Goal: Task Accomplishment & Management: Use online tool/utility

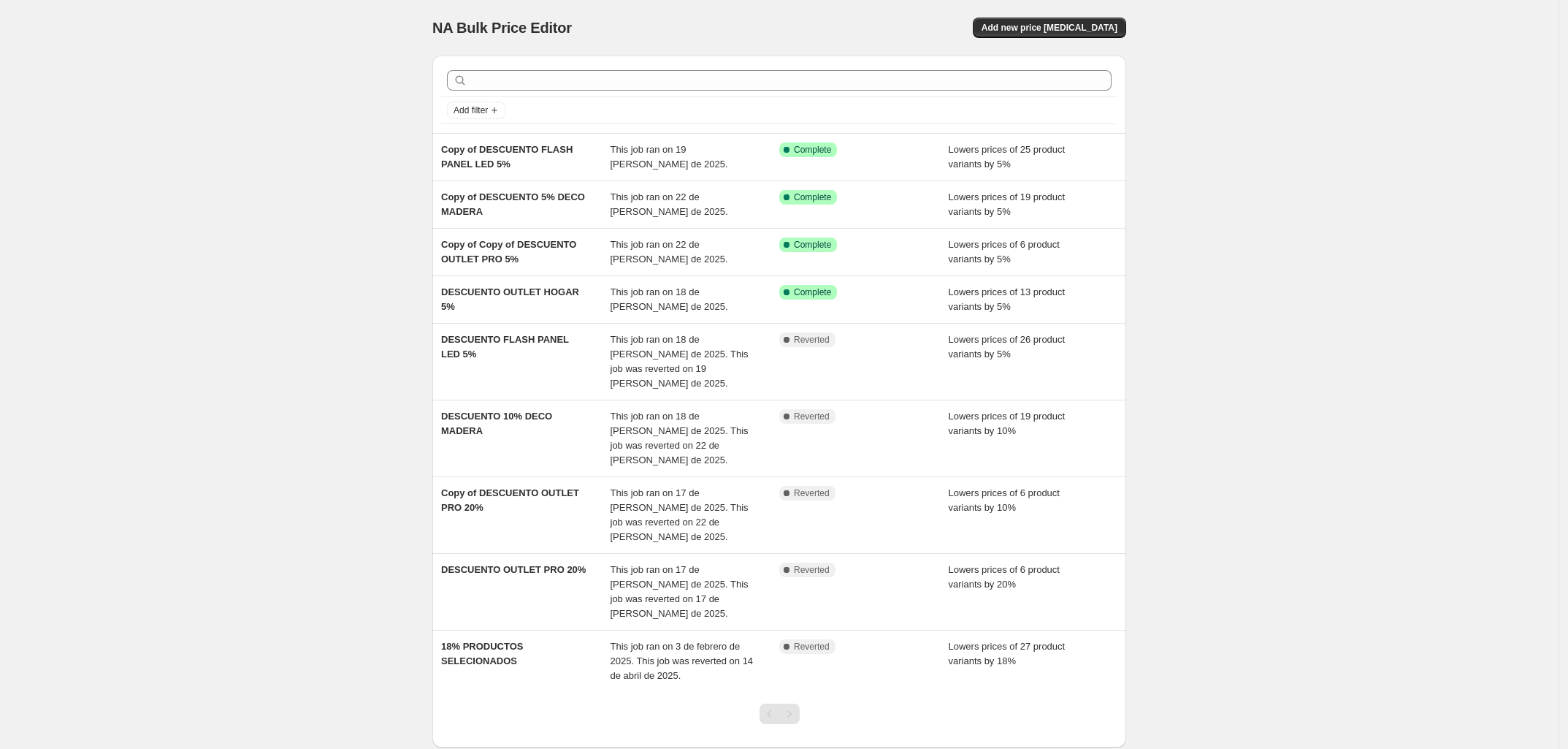
drag, startPoint x: 97, startPoint y: 241, endPoint x: 235, endPoint y: 190, distance: 147.1
click at [97, 241] on div "NA Bulk Price Editor. This page is ready NA Bulk Price Editor Add new price [ME…" at bounding box center [779, 417] width 1559 height 836
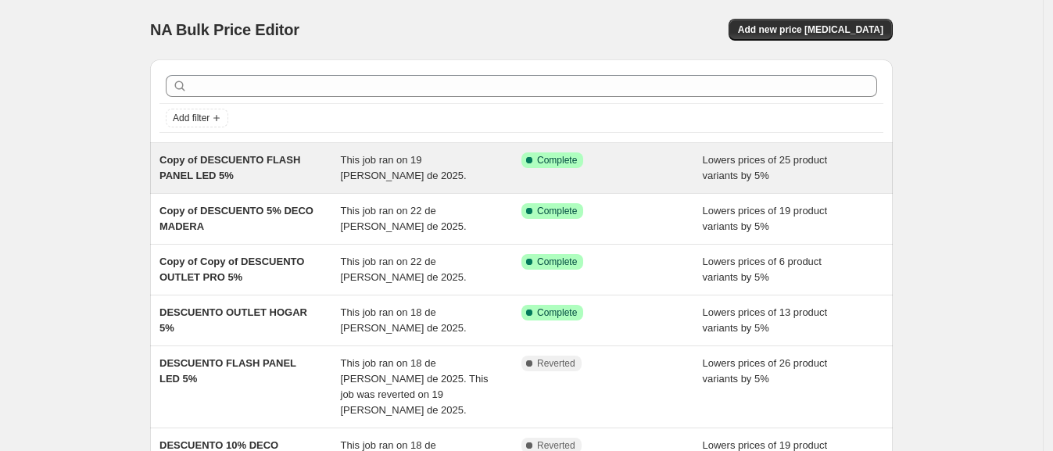
click at [254, 154] on span "Copy of DESCUENTO FLASH PANEL LED 5%" at bounding box center [230, 167] width 141 height 27
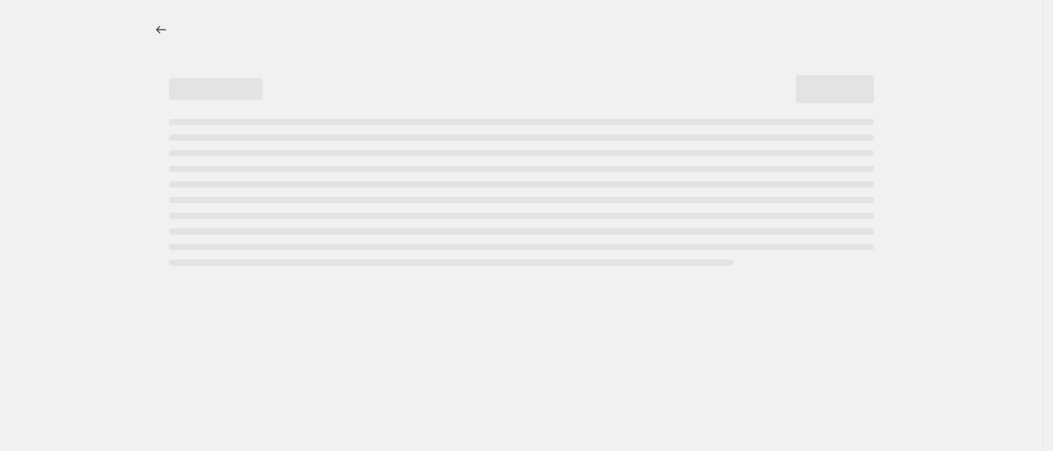
select select "percentage"
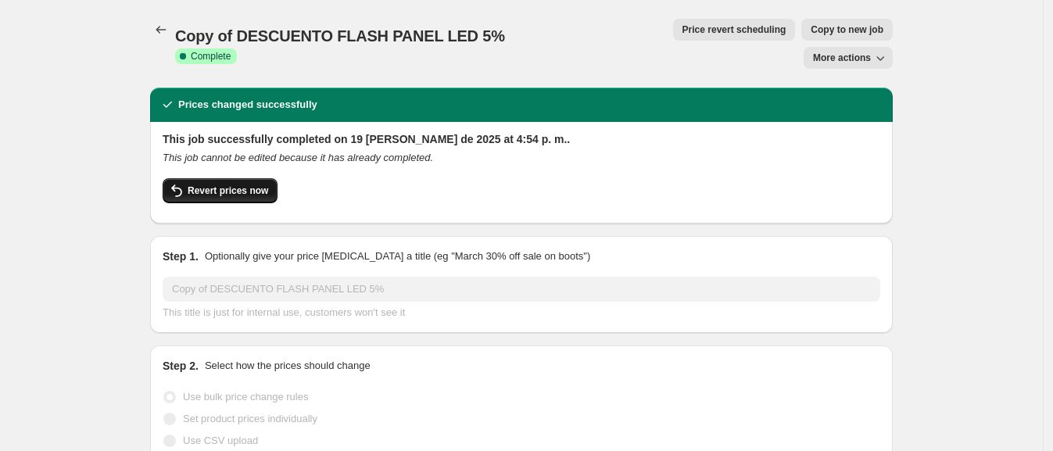
click at [172, 181] on icon "button" at bounding box center [176, 190] width 19 height 19
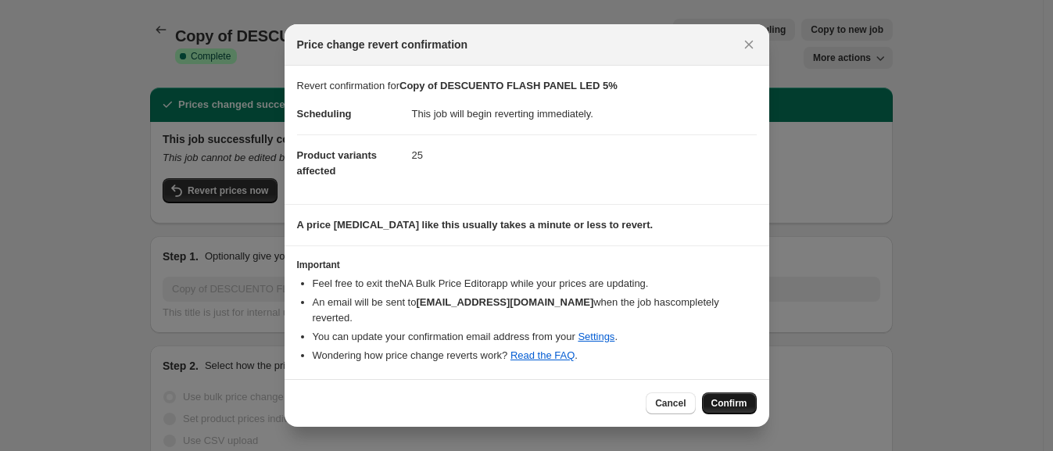
click at [723, 397] on span "Confirm" at bounding box center [730, 403] width 36 height 13
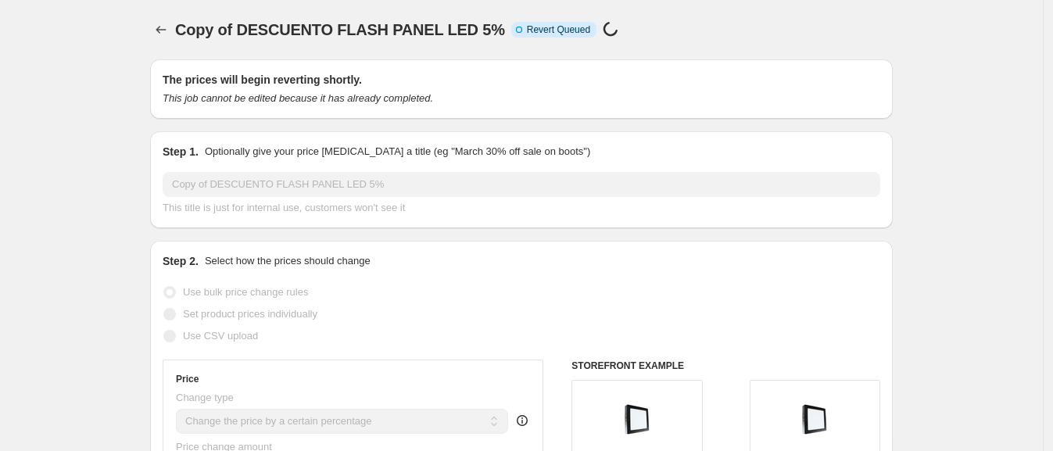
select select "percentage"
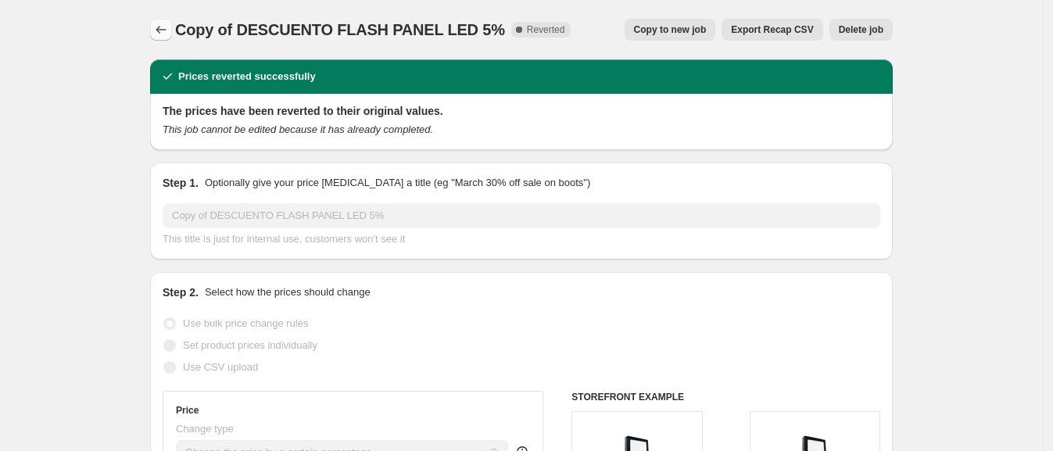
click at [164, 33] on icon "Price change jobs" at bounding box center [161, 30] width 10 height 8
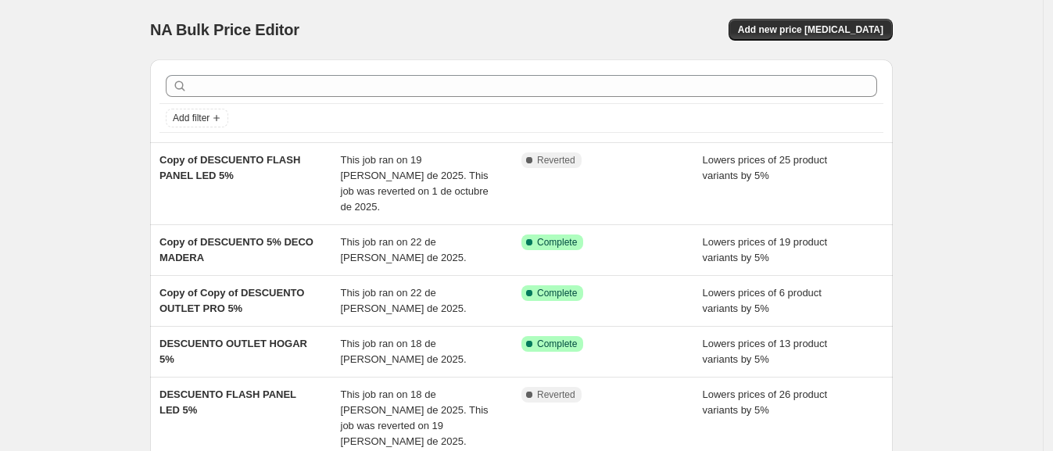
scroll to position [130, 0]
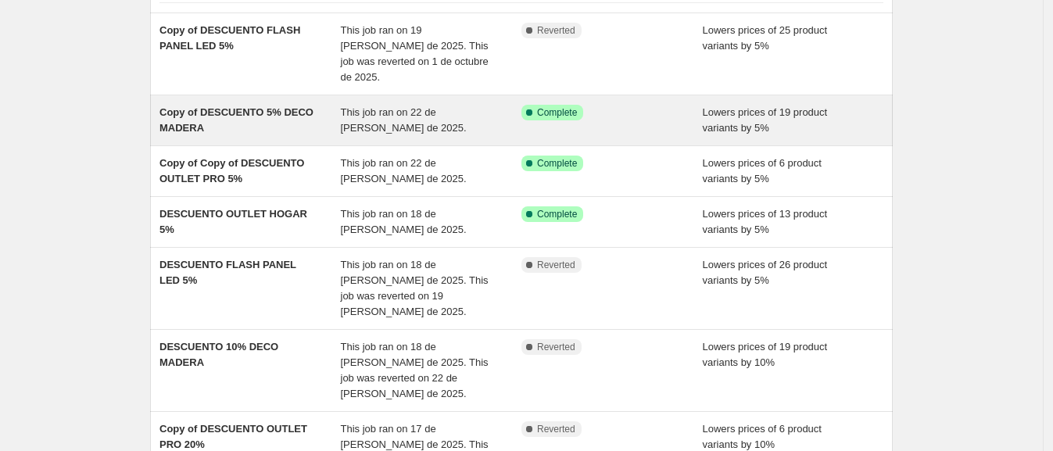
click at [228, 105] on div "Copy of DESCUENTO 5% DECO MADERA" at bounding box center [250, 120] width 181 height 31
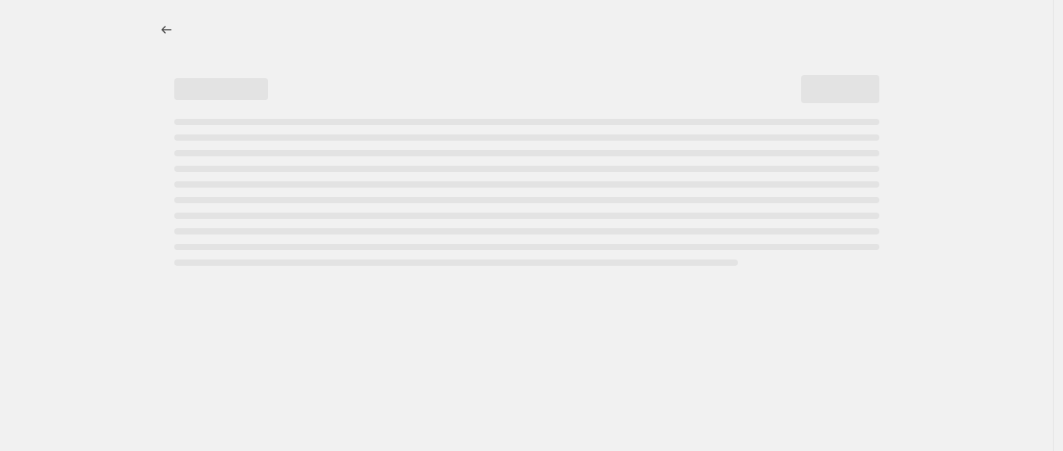
select select "percentage"
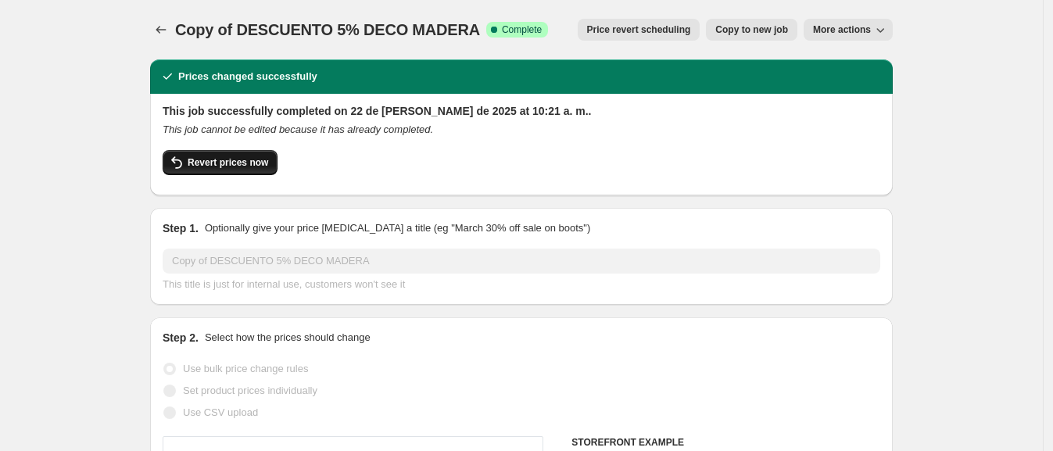
click at [231, 168] on span "Revert prices now" at bounding box center [228, 162] width 81 height 13
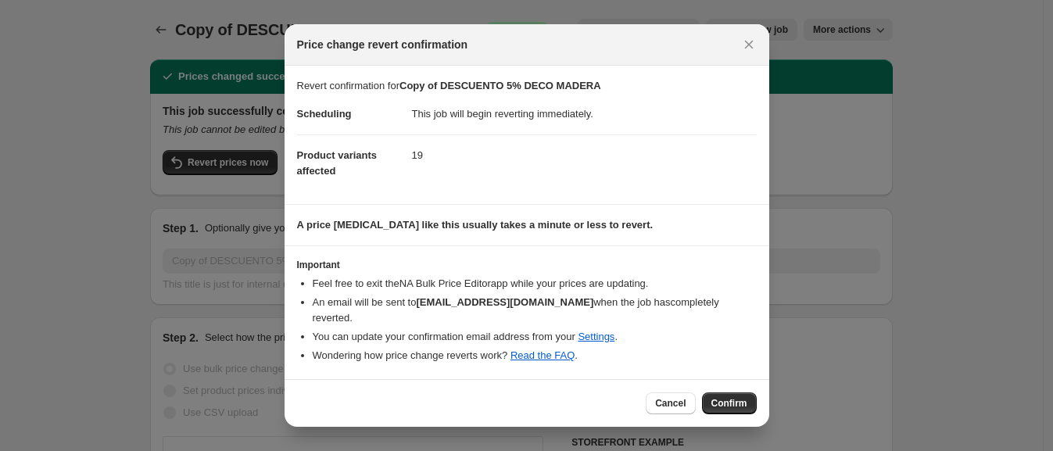
drag, startPoint x: 726, startPoint y: 389, endPoint x: 665, endPoint y: 353, distance: 70.8
click at [726, 393] on button "Confirm" at bounding box center [729, 404] width 55 height 22
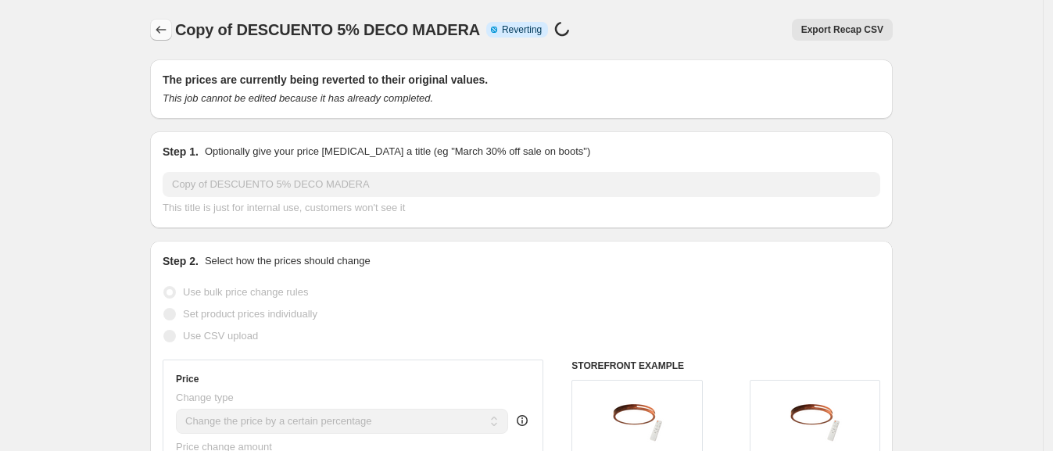
click at [169, 30] on icon "Price change jobs" at bounding box center [161, 30] width 16 height 16
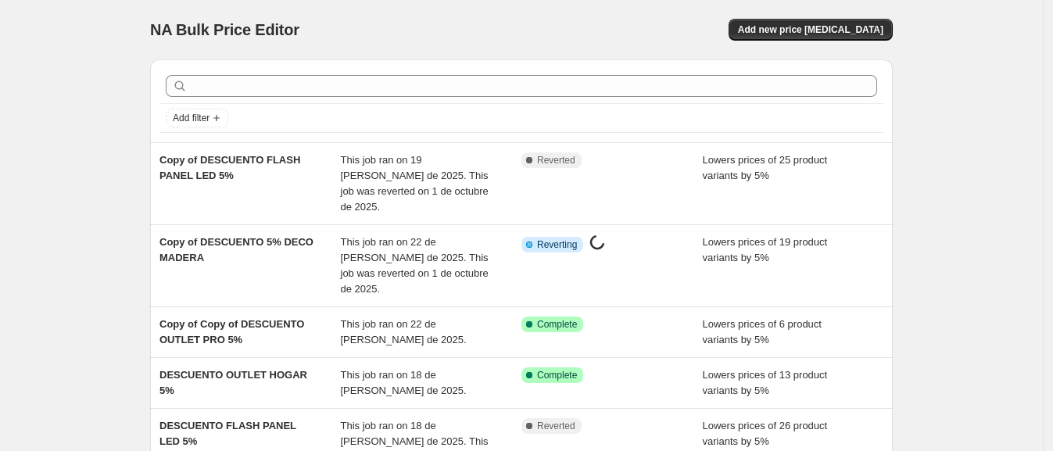
scroll to position [130, 0]
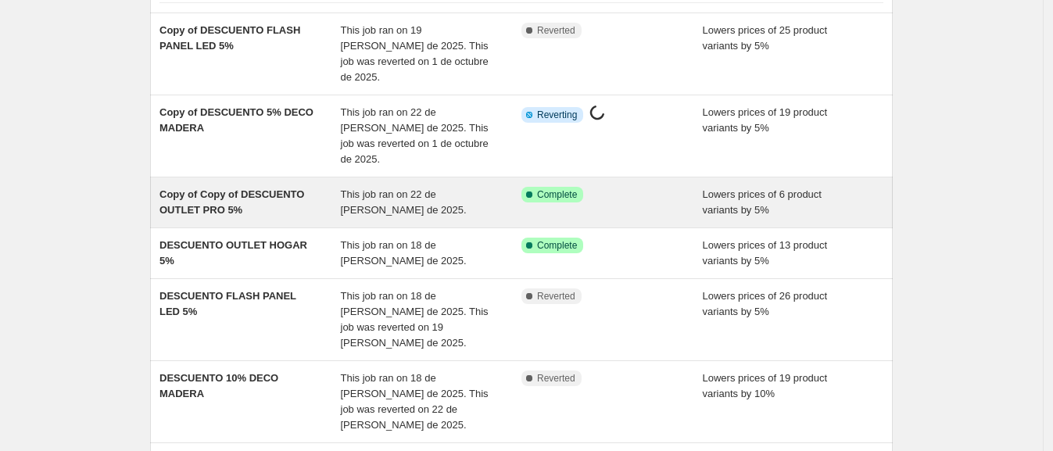
click at [274, 191] on div "Copy of Copy of DESCUENTO OUTLET PRO 5% This job ran on 22 de julio de 2025. Su…" at bounding box center [521, 203] width 743 height 50
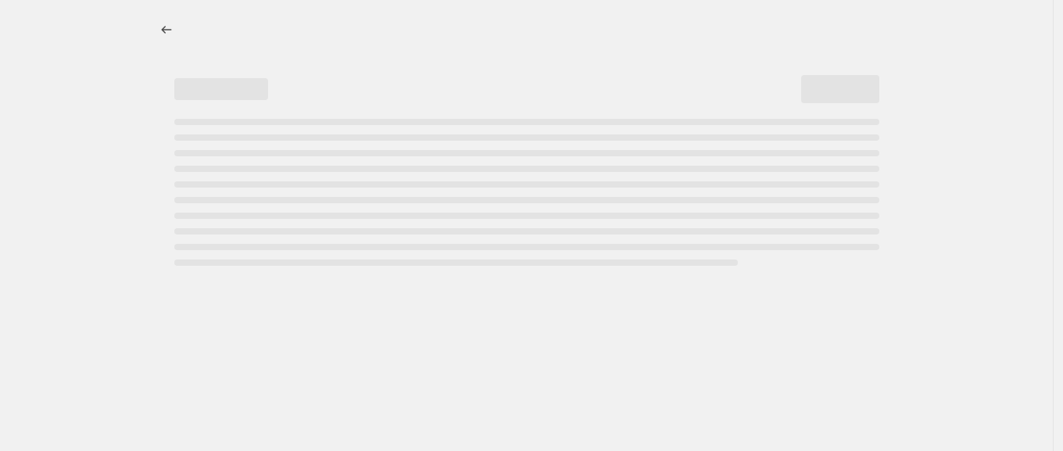
select select "percentage"
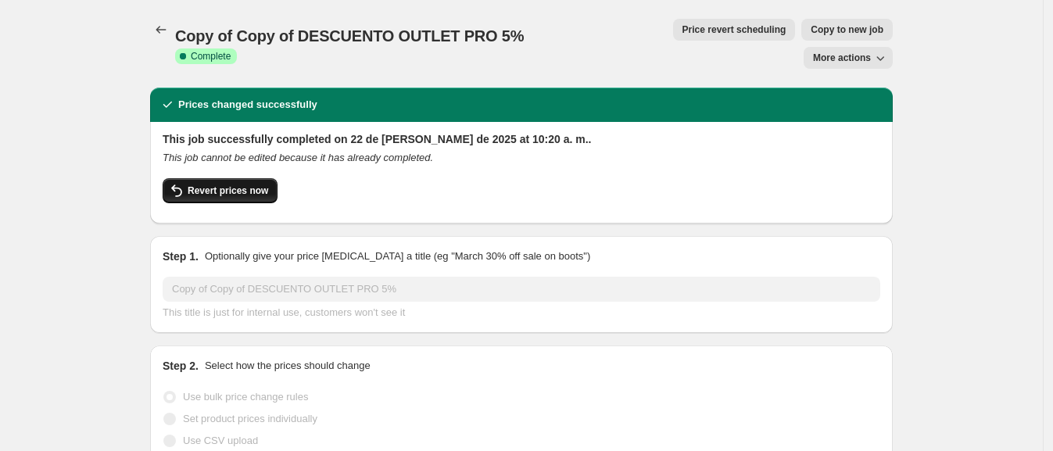
click at [257, 185] on span "Revert prices now" at bounding box center [228, 191] width 81 height 13
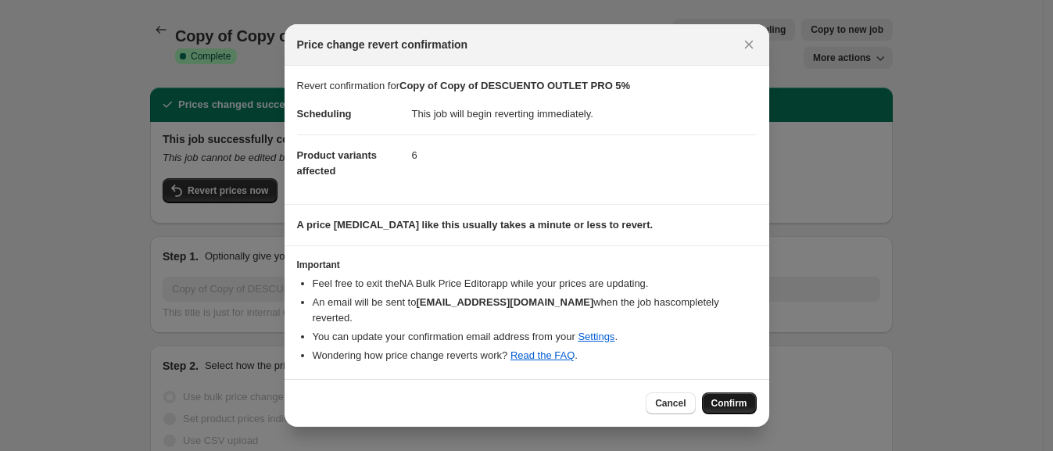
click at [714, 393] on button "Confirm" at bounding box center [729, 404] width 55 height 22
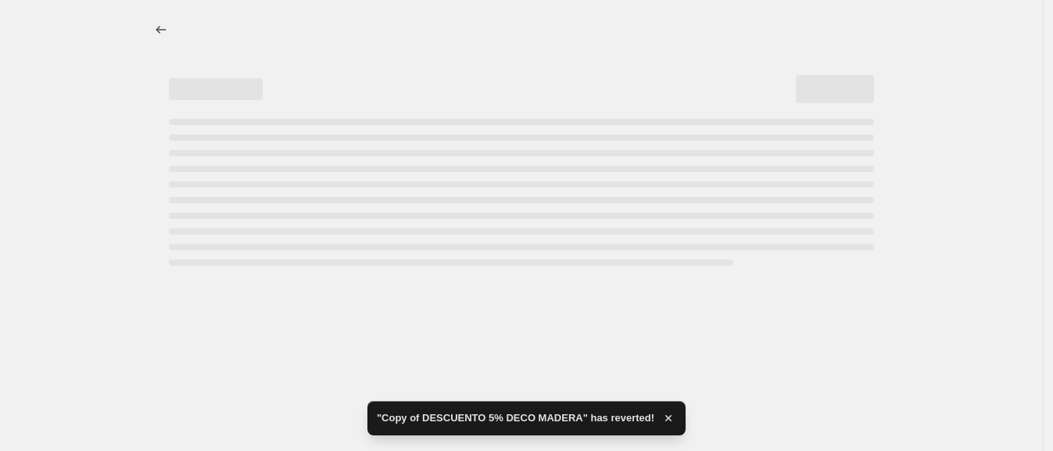
select select "percentage"
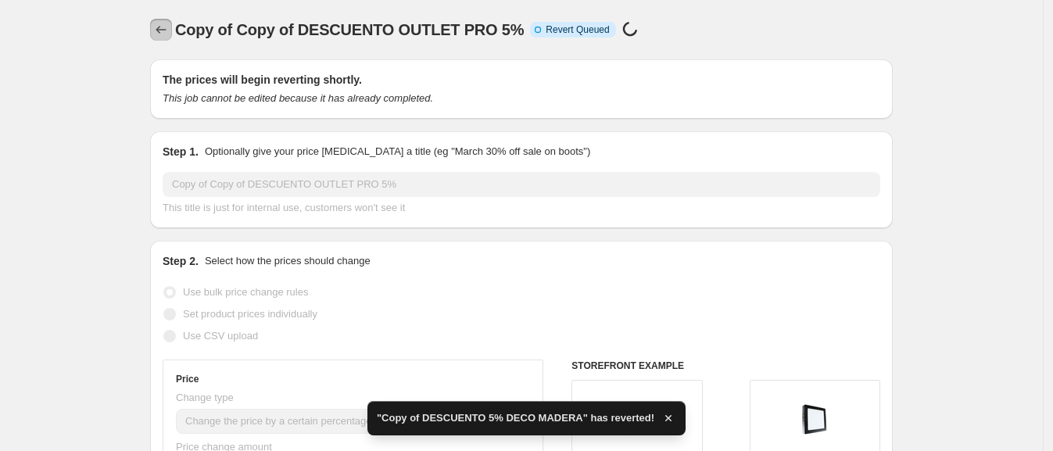
click at [158, 30] on icon "Price change jobs" at bounding box center [161, 30] width 16 height 16
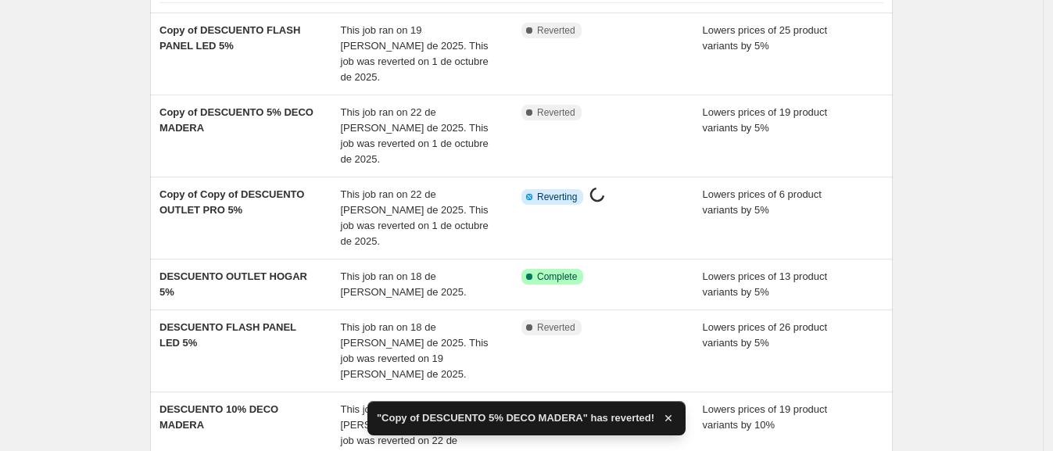
scroll to position [260, 0]
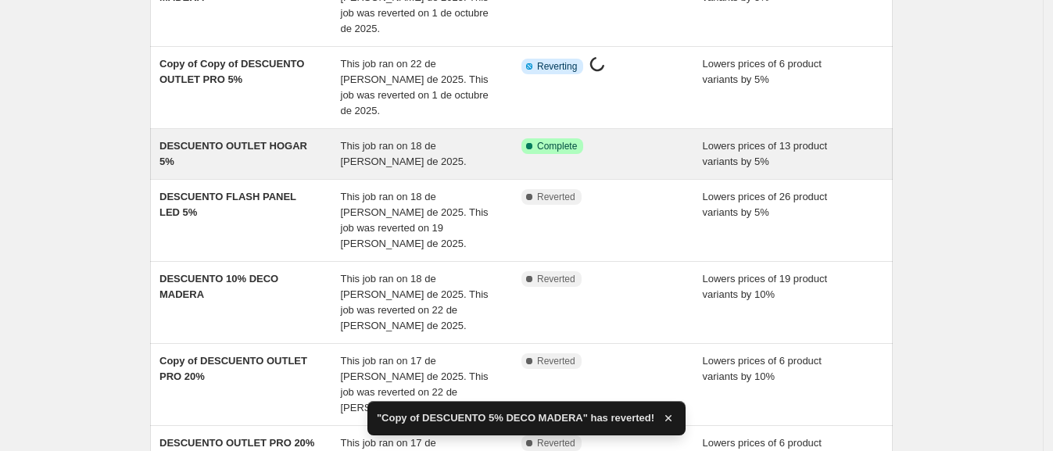
click at [371, 140] on span "This job ran on 18 de [PERSON_NAME] de 2025." at bounding box center [404, 153] width 126 height 27
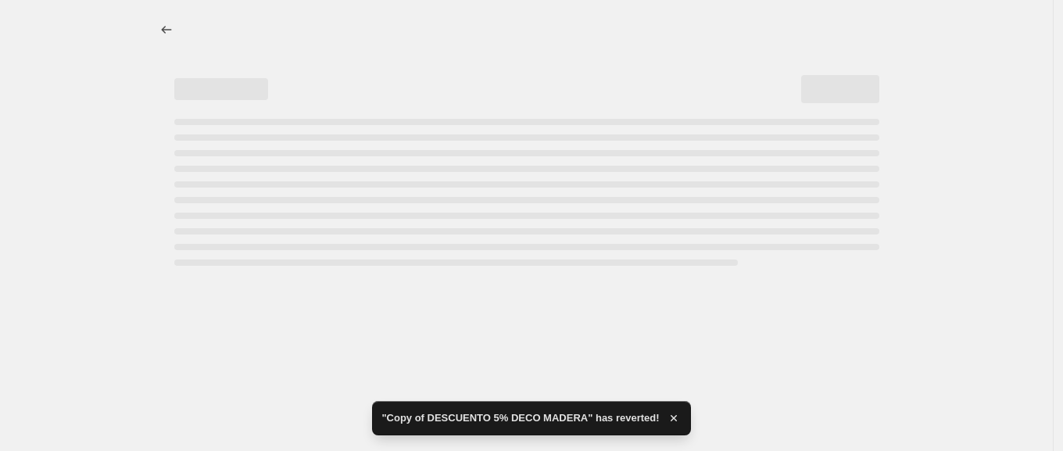
select select "percentage"
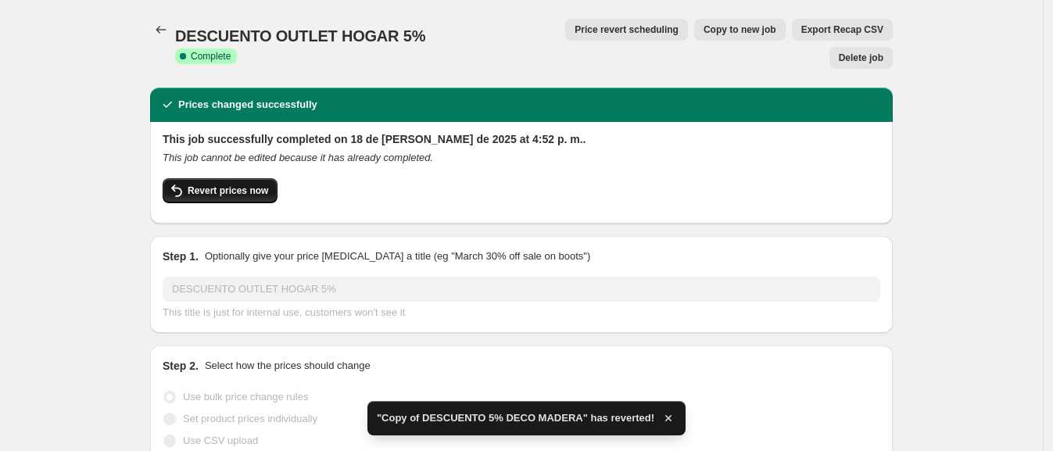
click at [203, 185] on span "Revert prices now" at bounding box center [228, 191] width 81 height 13
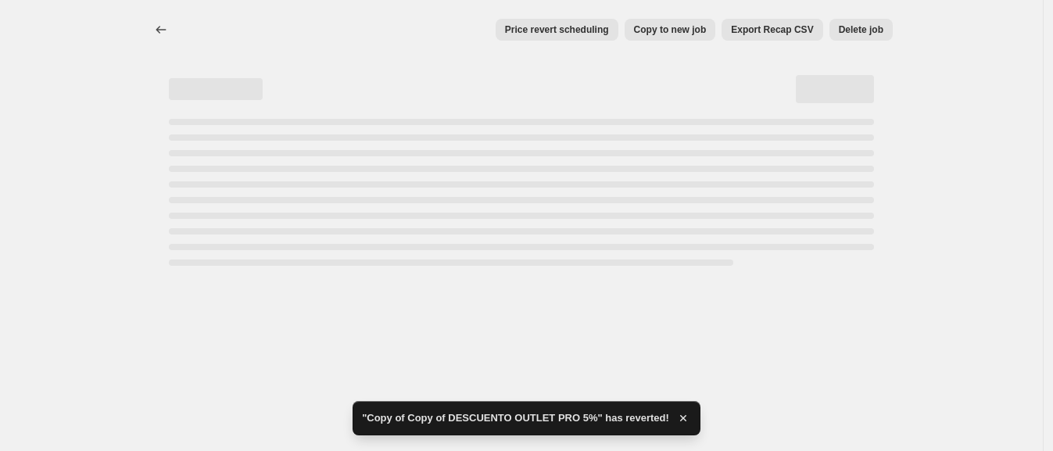
select select "percentage"
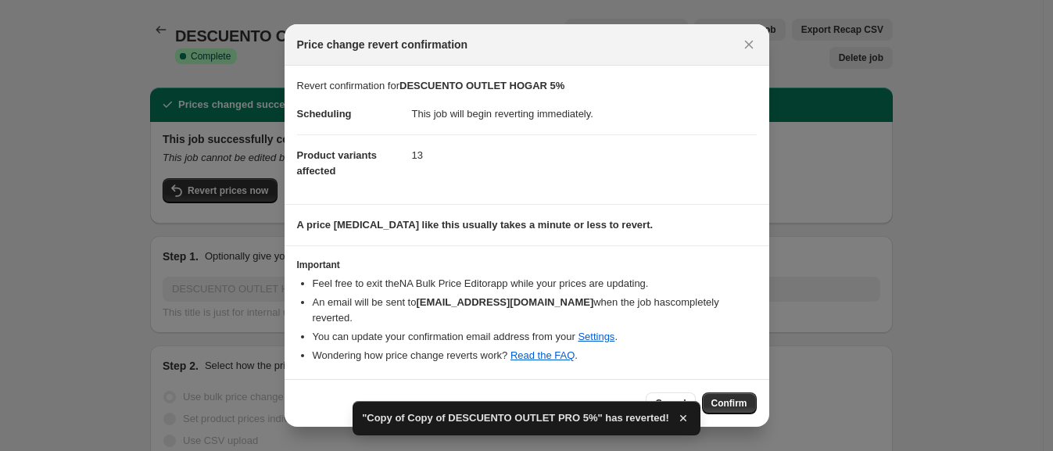
drag, startPoint x: 727, startPoint y: 393, endPoint x: 708, endPoint y: 391, distance: 19.6
click at [727, 397] on span "Confirm" at bounding box center [730, 403] width 36 height 13
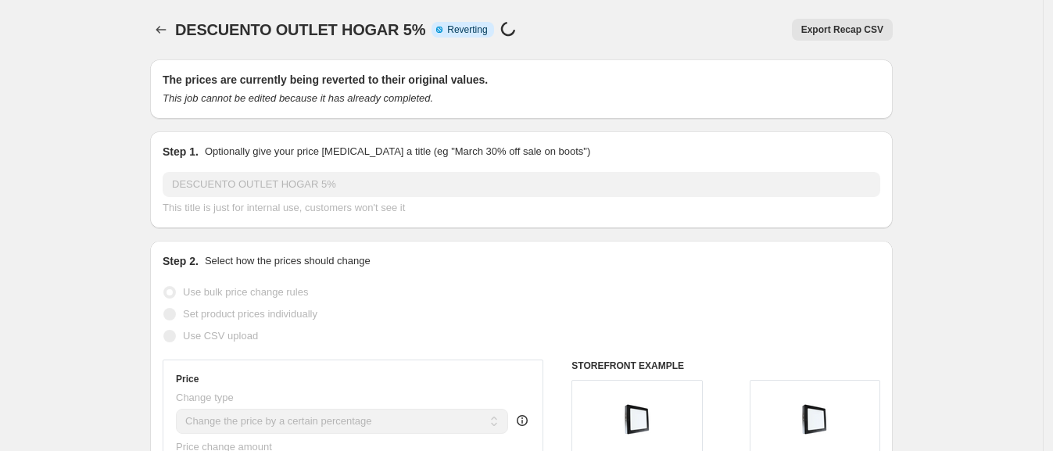
select select "percentage"
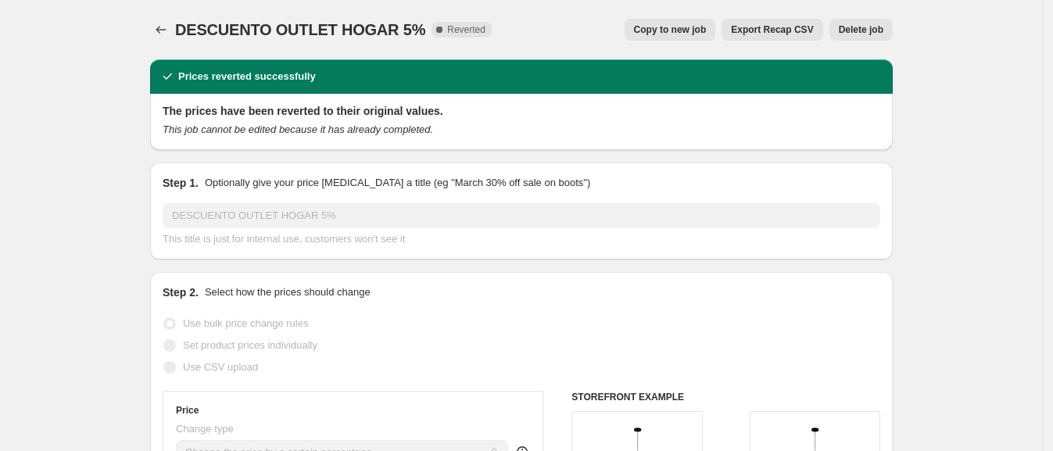
click at [168, 25] on icon "Price change jobs" at bounding box center [161, 30] width 16 height 16
